Goal: Find specific page/section: Find specific page/section

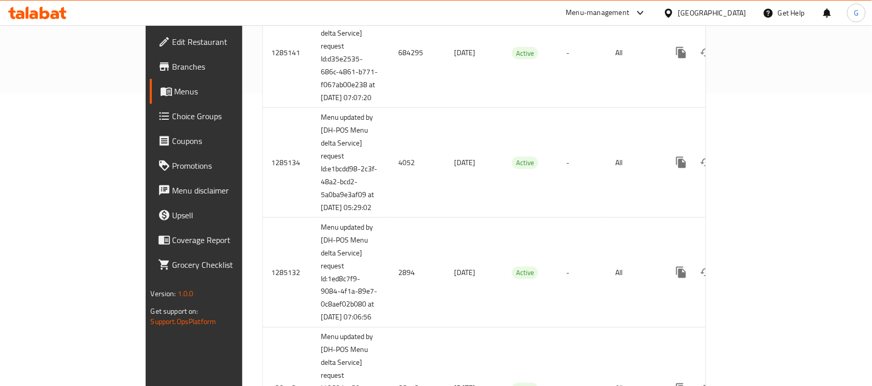
scroll to position [323, 0]
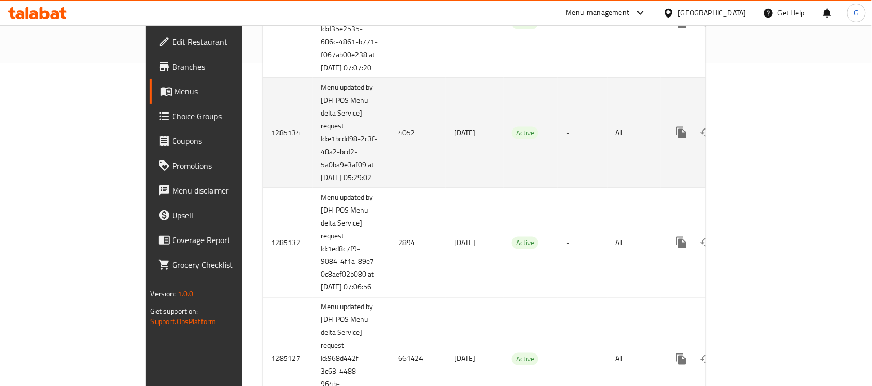
click at [503, 102] on td "Active" at bounding box center [530, 133] width 54 height 110
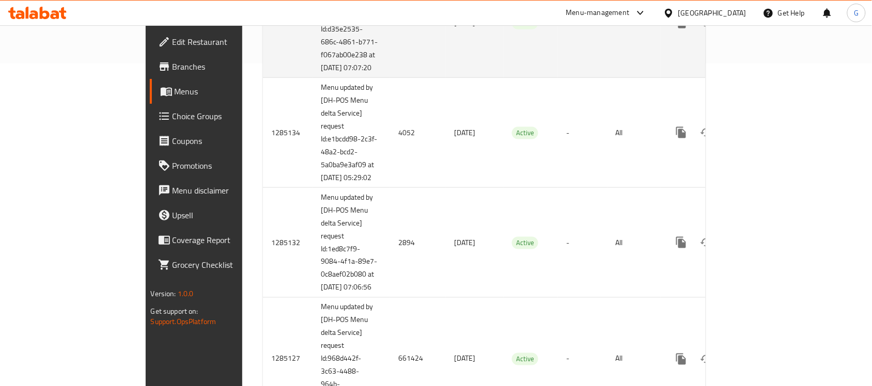
scroll to position [65, 0]
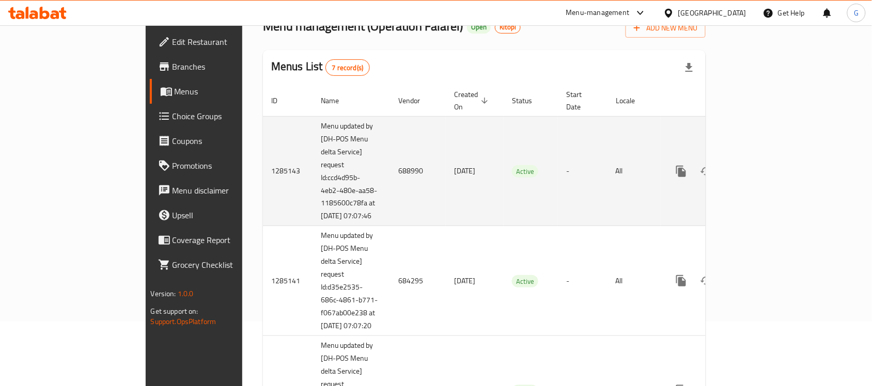
click at [390, 164] on td "688990" at bounding box center [418, 171] width 56 height 110
copy td "688990"
click at [768, 170] on link "enhanced table" at bounding box center [755, 171] width 25 height 25
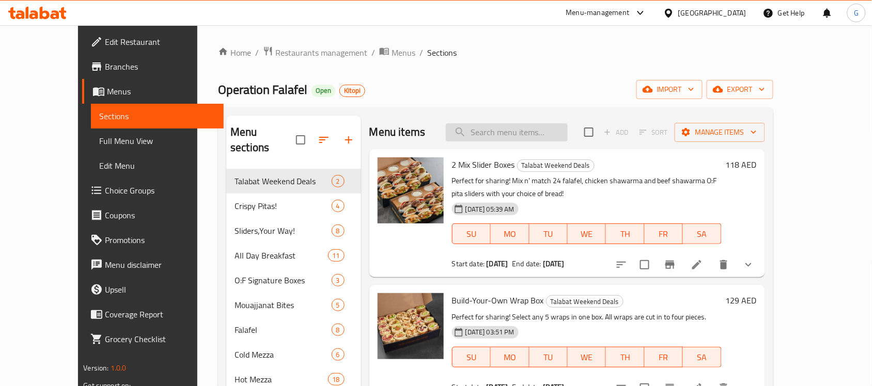
click at [554, 130] on input "search" at bounding box center [507, 132] width 122 height 18
paste input "Build Your Own Slider Fix"
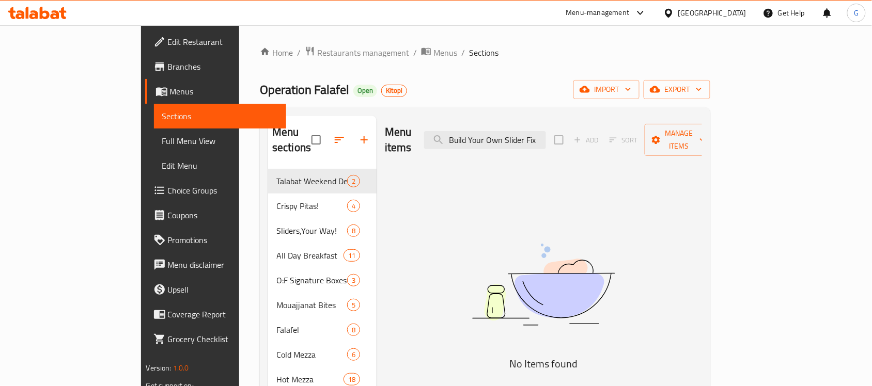
type input "Build Your Own Slider Fix"
click at [497, 131] on input "Build Your Own Slider Fix" at bounding box center [485, 140] width 122 height 18
click at [515, 133] on input "Build Your Own Slider Fix" at bounding box center [485, 140] width 122 height 18
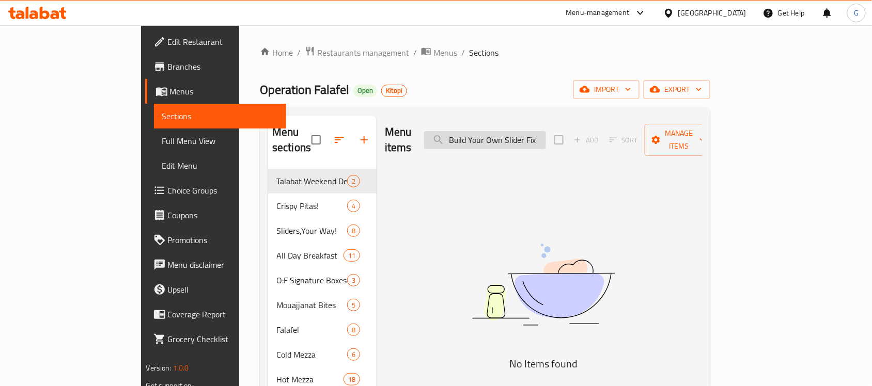
drag, startPoint x: 550, startPoint y: 133, endPoint x: 545, endPoint y: 134, distance: 5.9
click at [546, 133] on input "Build Your Own Slider Fix" at bounding box center [485, 140] width 122 height 18
click at [546, 132] on input "Build Your Own Slider Fix" at bounding box center [485, 140] width 122 height 18
click at [433, 57] on span "Menus" at bounding box center [445, 52] width 24 height 12
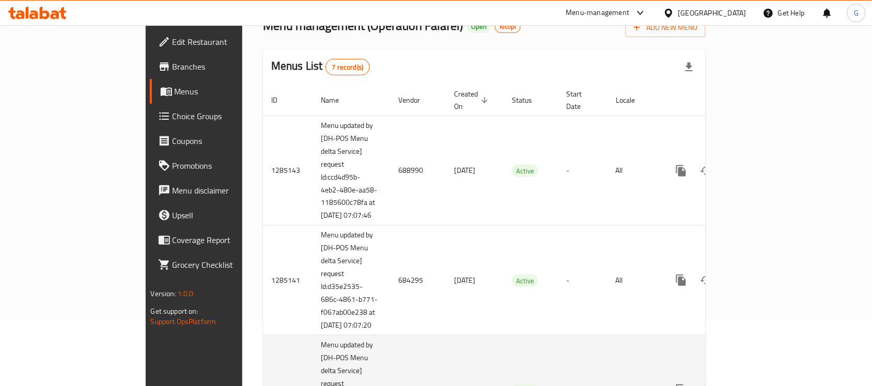
scroll to position [129, 0]
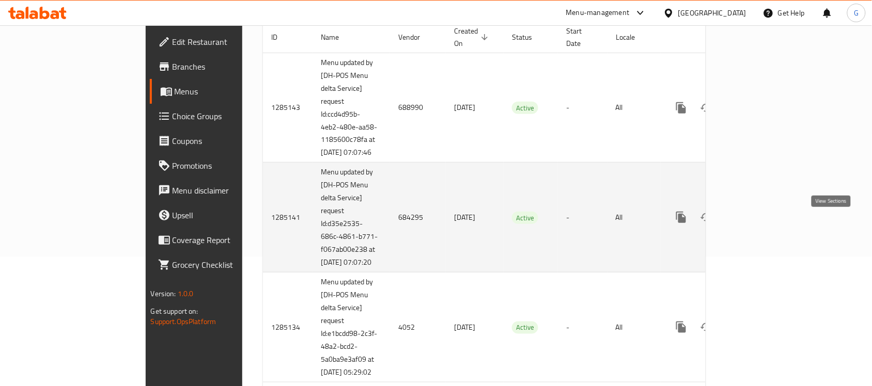
click at [762, 221] on icon "enhanced table" at bounding box center [755, 217] width 12 height 12
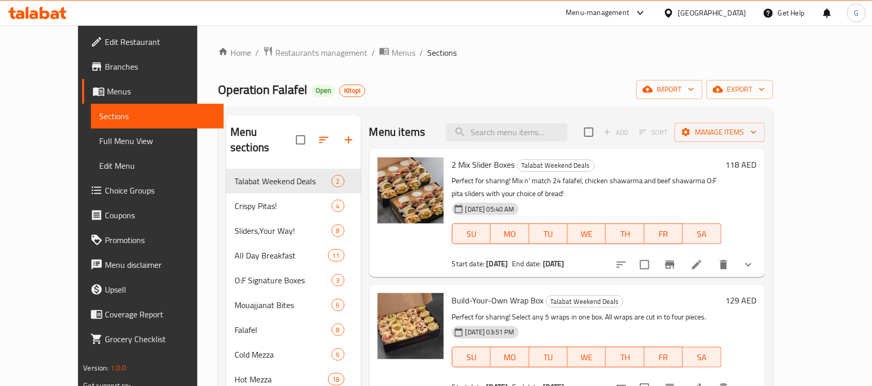
click at [530, 116] on div "Menu items Add Sort Manage items" at bounding box center [567, 133] width 396 height 34
click at [492, 133] on input "search" at bounding box center [507, 132] width 122 height 18
paste input "Build Your Own Slider Fix"
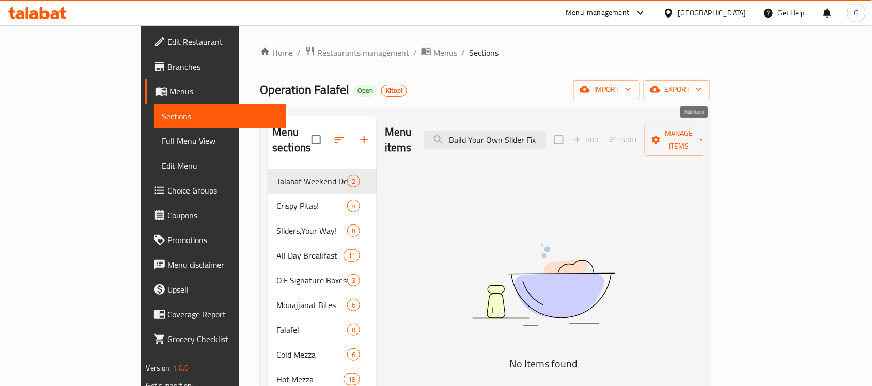
drag, startPoint x: 537, startPoint y: 131, endPoint x: 681, endPoint y: 135, distance: 143.6
click at [681, 135] on div "Menu items Build Your Own Slider Fix Add Sort Manage items" at bounding box center [543, 140] width 317 height 49
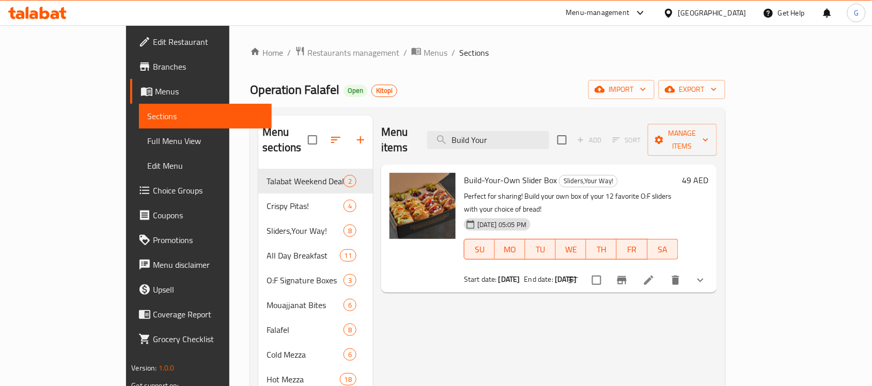
type input "Build Your"
click at [464, 172] on span "Build-Your-Own Slider Box" at bounding box center [510, 179] width 93 height 15
copy h6 "Build-Your-Own Slider Box"
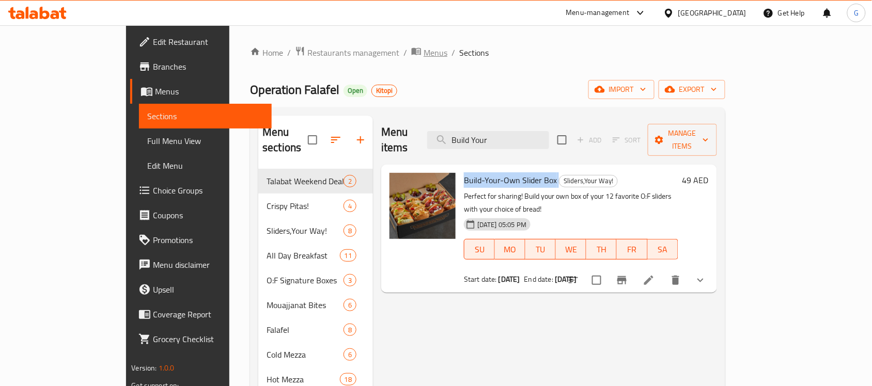
click at [423, 53] on span "Menus" at bounding box center [435, 52] width 24 height 12
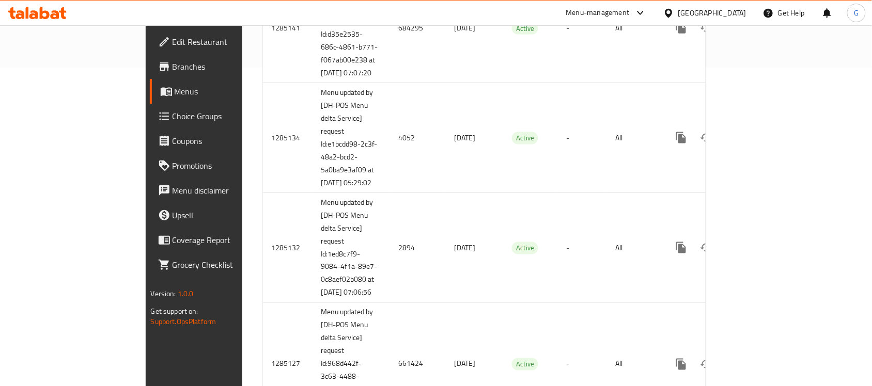
scroll to position [323, 0]
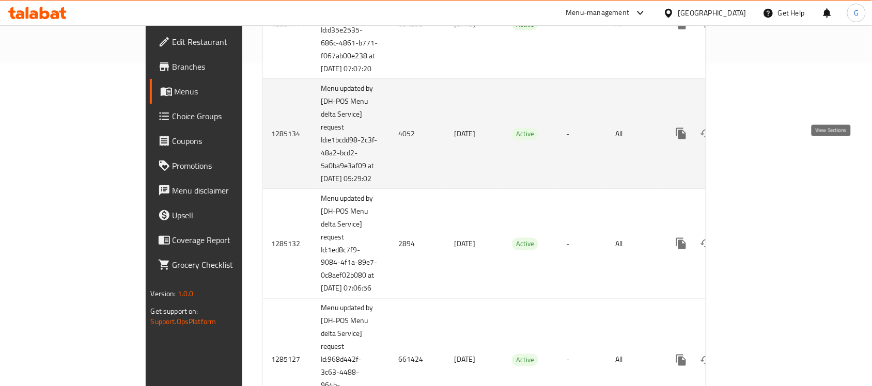
click at [762, 140] on icon "enhanced table" at bounding box center [755, 134] width 12 height 12
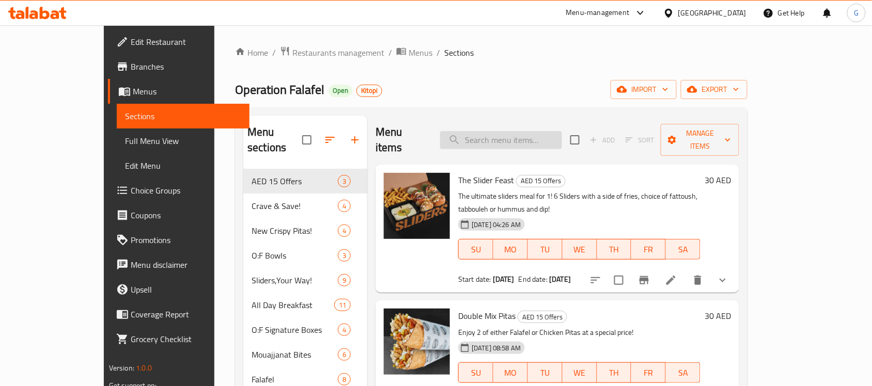
click at [530, 133] on input "search" at bounding box center [501, 140] width 122 height 18
paste input "Build-Your-Own Slider Box"
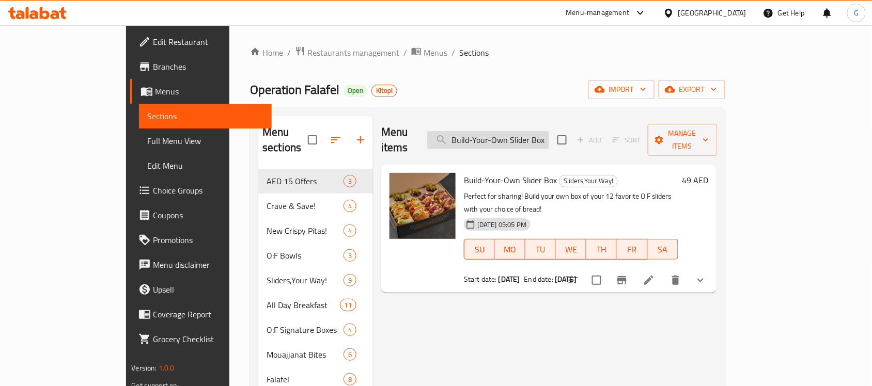
click at [520, 134] on input "Build-Your-Own Slider Box" at bounding box center [488, 140] width 122 height 18
paste input "The Slider Feast"
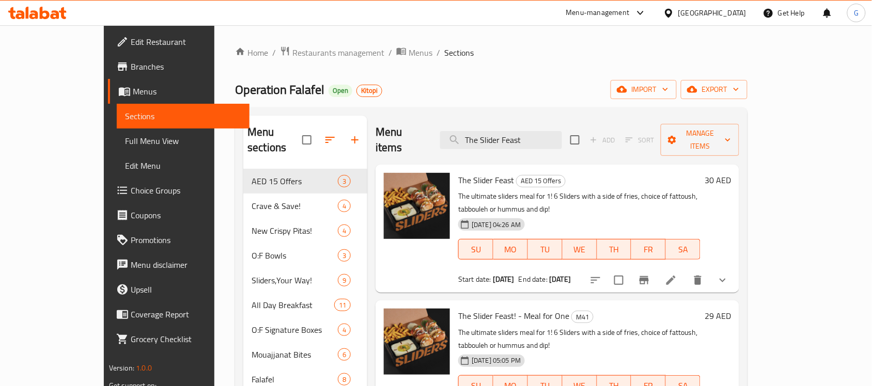
type input "The Slider Feast"
click at [408, 54] on span "Menus" at bounding box center [420, 52] width 24 height 12
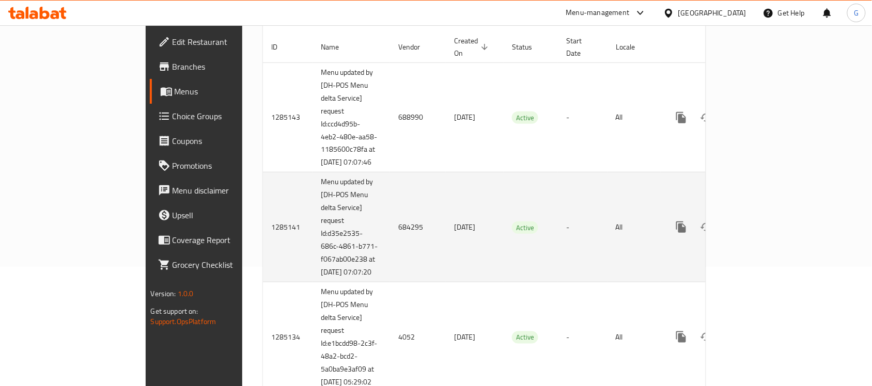
scroll to position [129, 0]
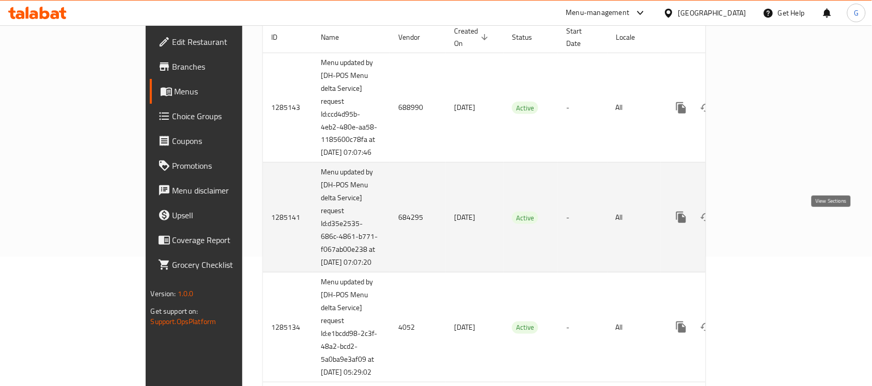
click at [762, 224] on icon "enhanced table" at bounding box center [755, 217] width 12 height 12
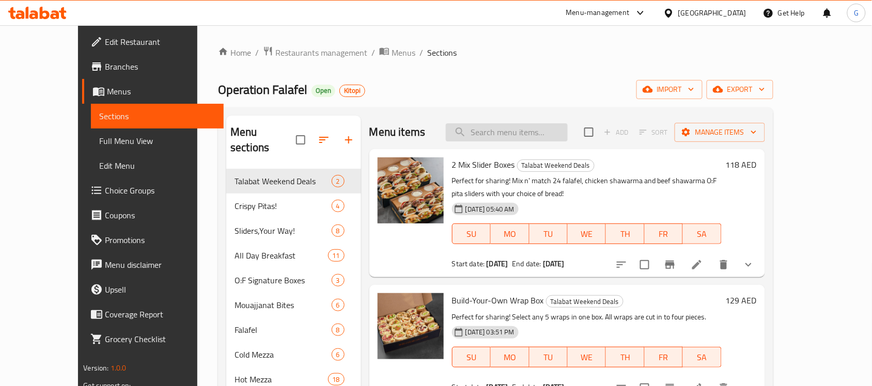
click at [525, 132] on input "search" at bounding box center [507, 132] width 122 height 18
paste input "The Slider Feast"
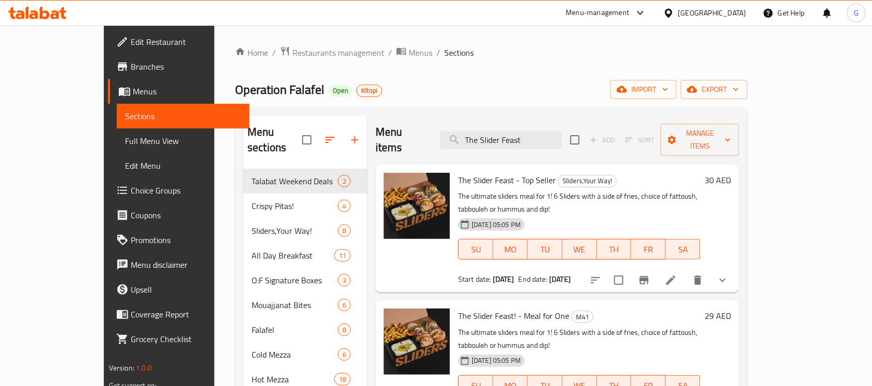
type input "The Slider Feast"
click at [131, 64] on span "Branches" at bounding box center [186, 66] width 111 height 12
